Goal: Find contact information: Find contact information

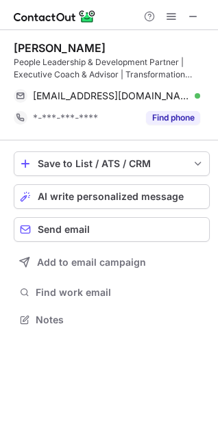
scroll to position [310, 218]
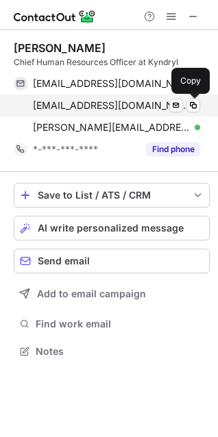
scroll to position [342, 218]
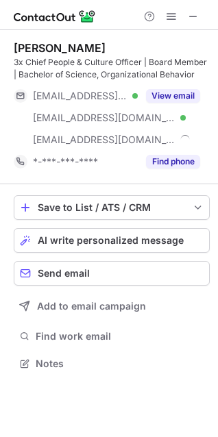
scroll to position [354, 218]
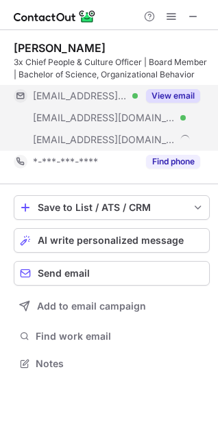
click at [179, 90] on button "View email" at bounding box center [173, 96] width 54 height 14
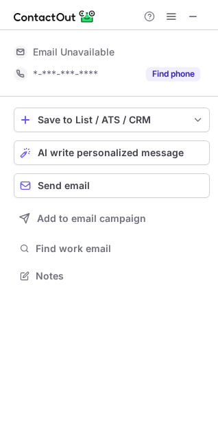
scroll to position [7, 7]
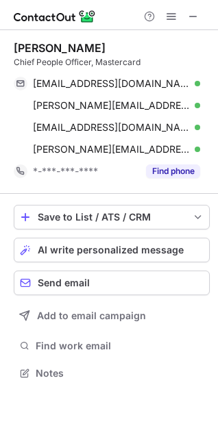
scroll to position [364, 218]
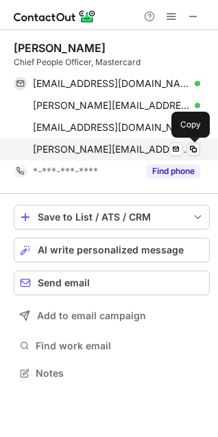
click at [197, 149] on span at bounding box center [193, 149] width 11 height 11
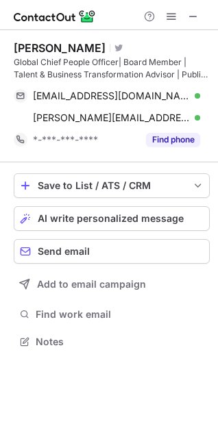
scroll to position [332, 218]
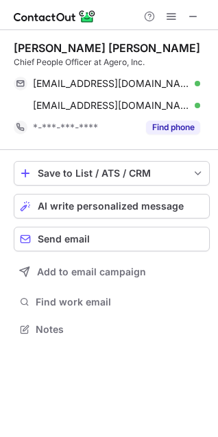
scroll to position [320, 218]
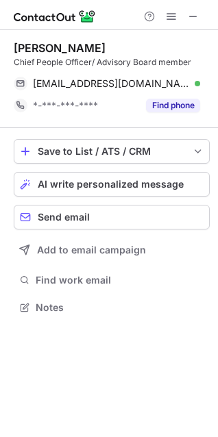
scroll to position [298, 218]
